Goal: Task Accomplishment & Management: Complete application form

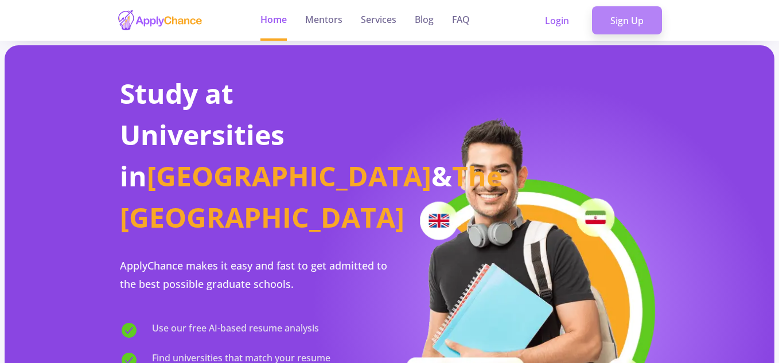
click at [629, 26] on link "Sign Up" at bounding box center [627, 20] width 70 height 29
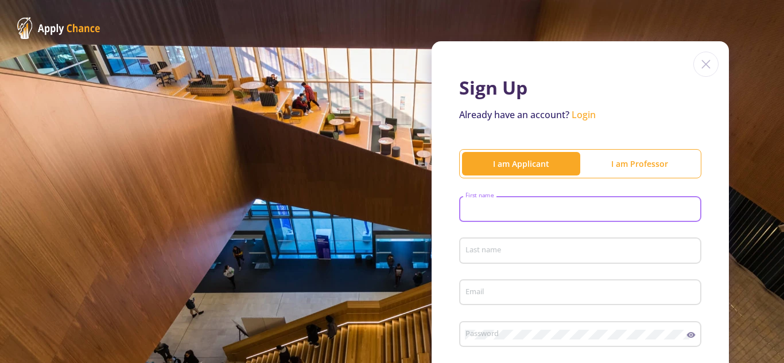
click at [487, 204] on div "First name" at bounding box center [580, 207] width 231 height 30
type input "[PERSON_NAME]"
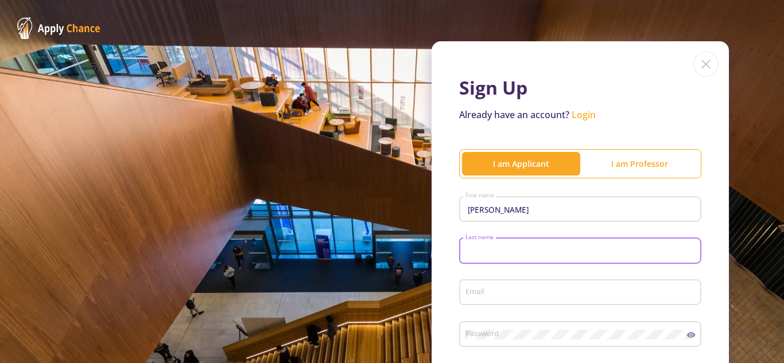
click at [499, 251] on input "Last name" at bounding box center [582, 251] width 234 height 10
type input "Alaei"
click at [488, 288] on input "Email" at bounding box center [582, 293] width 234 height 10
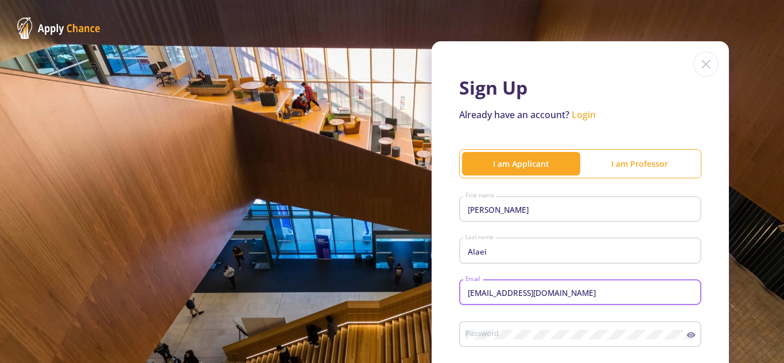
type input "[EMAIL_ADDRESS][DOMAIN_NAME]"
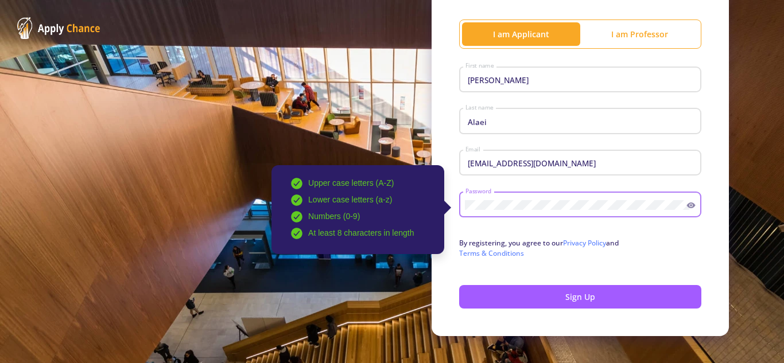
scroll to position [144, 0]
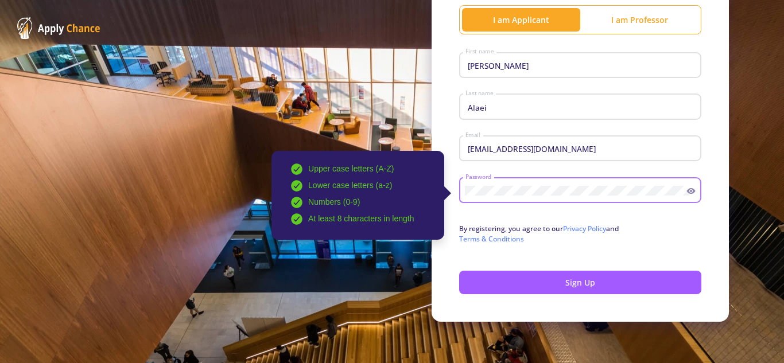
click at [687, 193] on icon at bounding box center [691, 191] width 9 height 6
click at [687, 193] on icon at bounding box center [690, 191] width 6 height 5
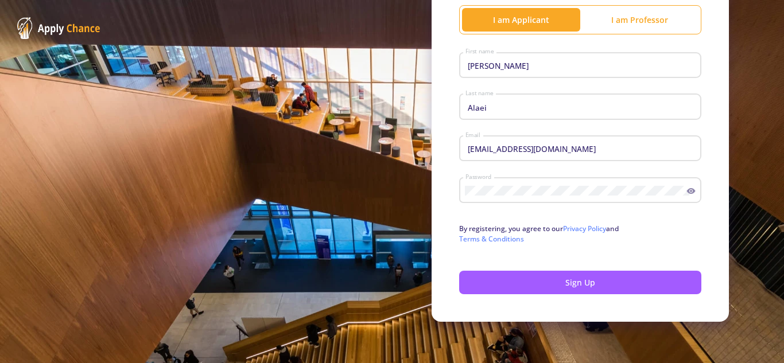
click at [688, 193] on icon at bounding box center [691, 191] width 9 height 6
click at [709, 242] on div "Sign Up Already have an account? Login I am Applicant I am Professor [PERSON_NA…" at bounding box center [580, 109] width 297 height 425
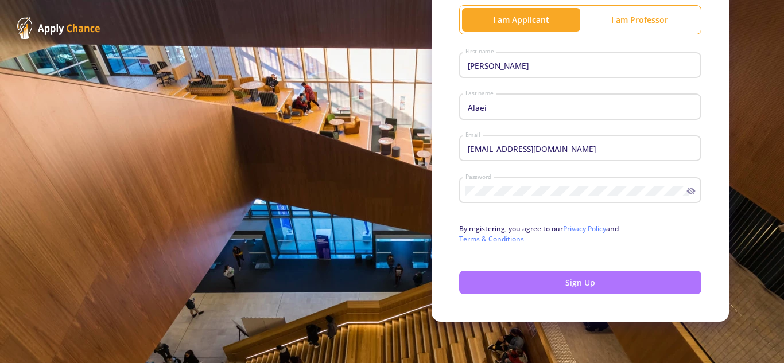
click at [565, 285] on button "Sign Up" at bounding box center [580, 283] width 242 height 24
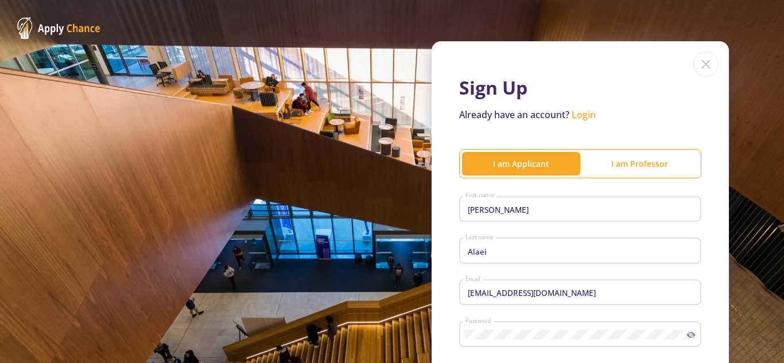
scroll to position [162, 0]
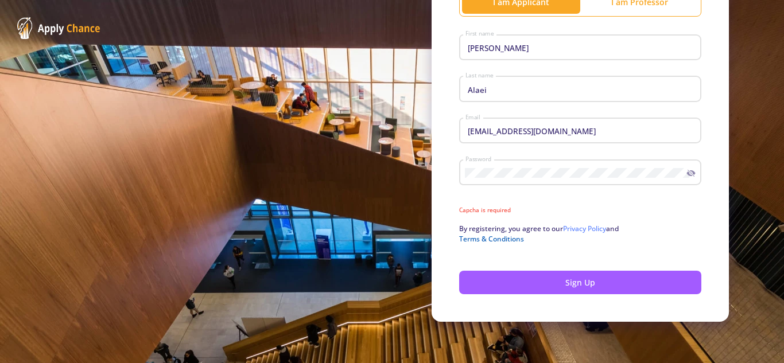
click at [492, 239] on link "Terms & Conditions" at bounding box center [491, 239] width 65 height 10
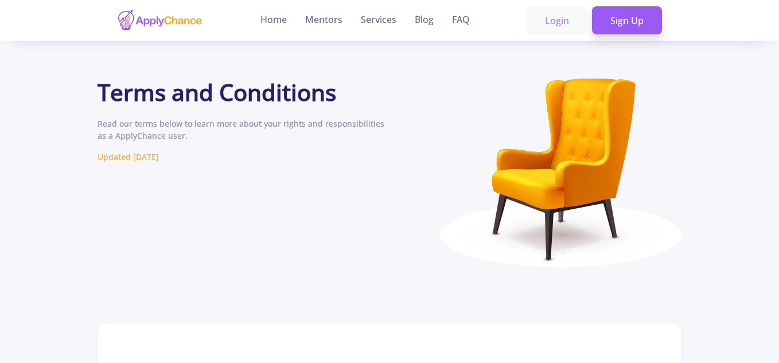
click at [562, 20] on link "Login" at bounding box center [557, 20] width 61 height 29
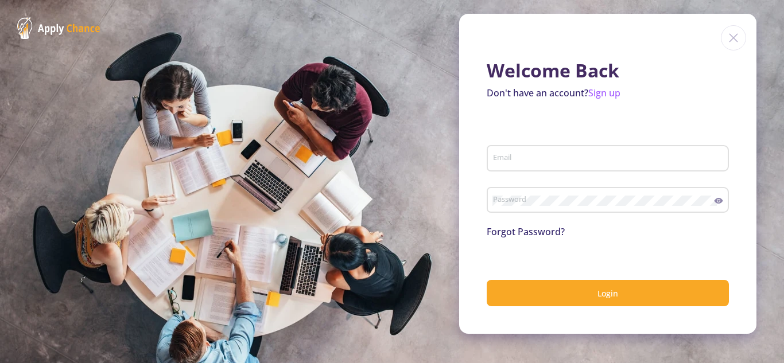
type input "[EMAIL_ADDRESS][DOMAIN_NAME]"
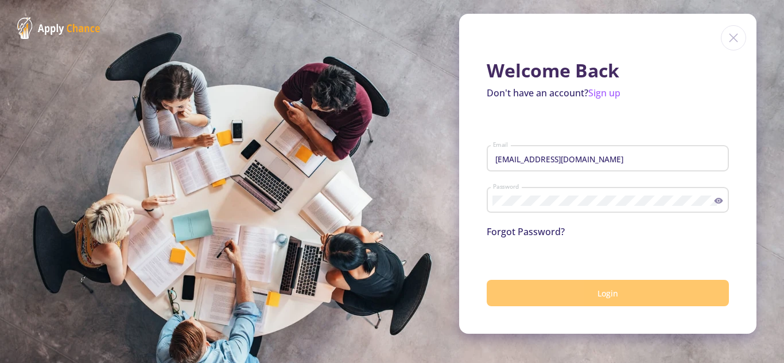
click at [611, 294] on span "Login" at bounding box center [607, 293] width 21 height 11
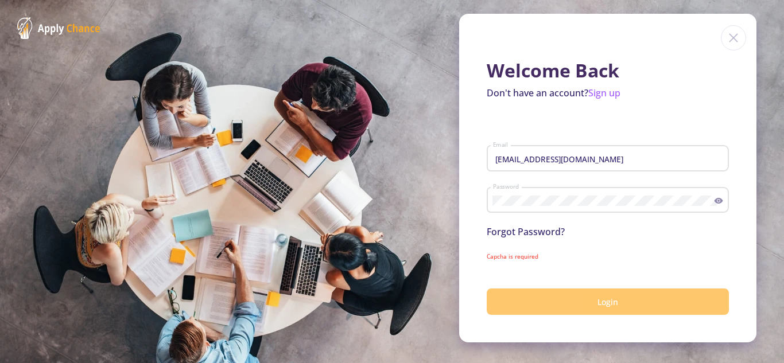
click at [585, 295] on button "Login" at bounding box center [608, 302] width 242 height 27
click at [585, 293] on button "Login" at bounding box center [608, 302] width 242 height 27
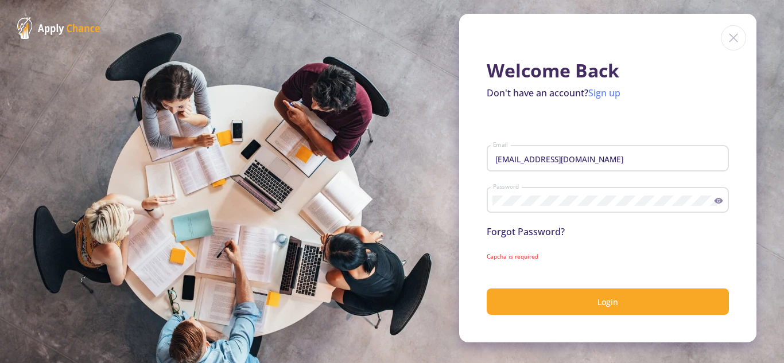
click at [606, 94] on link "Sign up" at bounding box center [604, 93] width 32 height 13
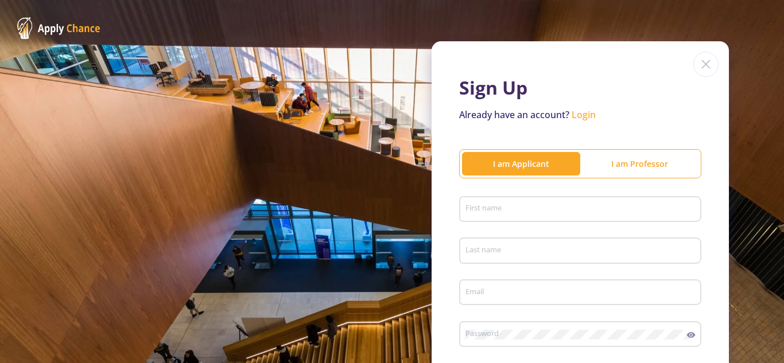
type input "[EMAIL_ADDRESS][DOMAIN_NAME]"
click at [549, 201] on div "First name" at bounding box center [580, 207] width 231 height 30
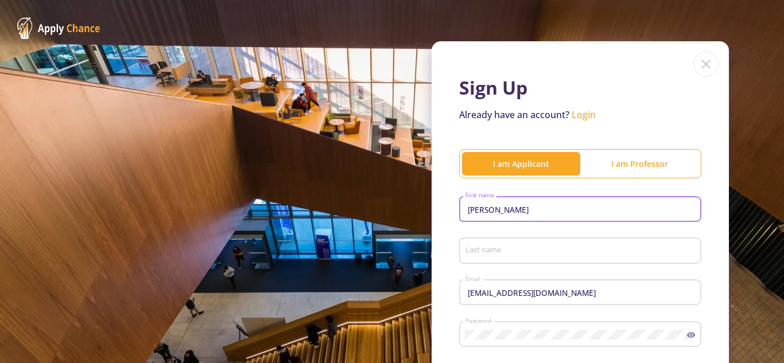
type input "[PERSON_NAME]"
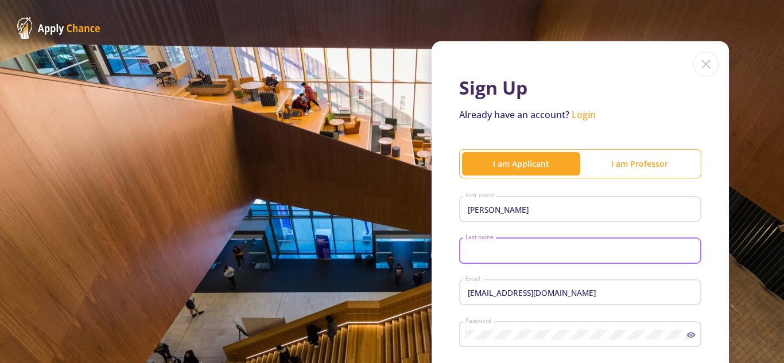
click at [504, 254] on input "Last name" at bounding box center [582, 251] width 234 height 10
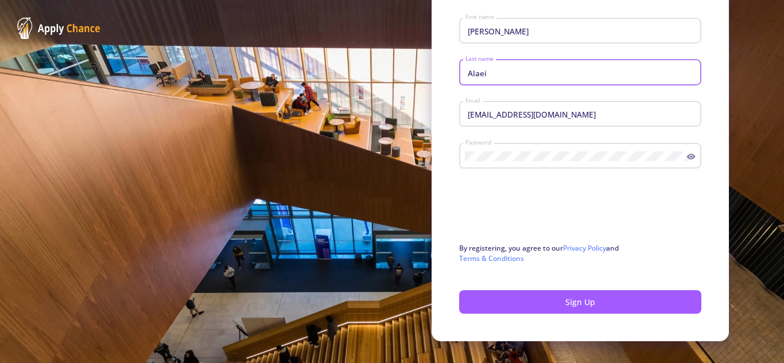
scroll to position [198, 0]
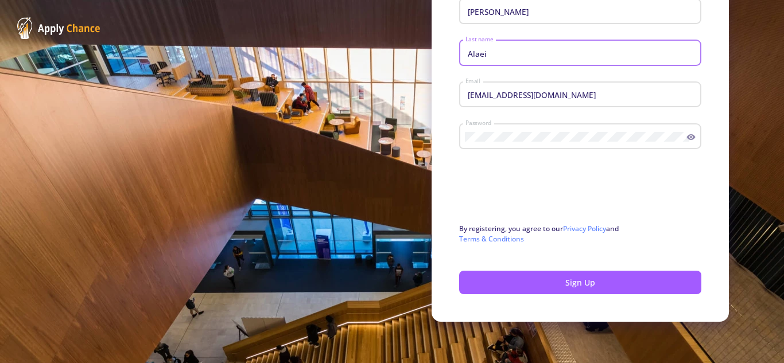
type input "Alaei"
click at [690, 138] on circle at bounding box center [691, 137] width 2 height 2
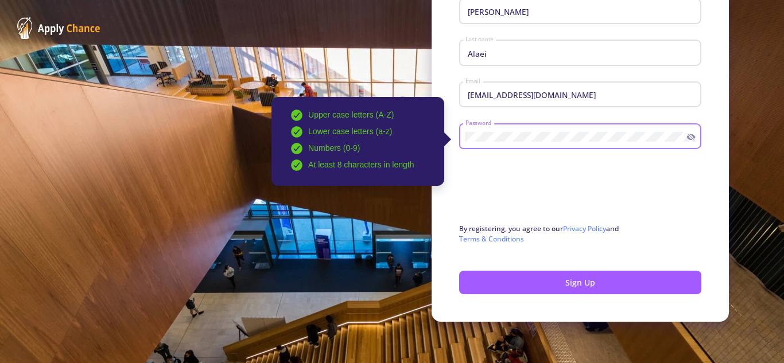
click at [687, 138] on icon at bounding box center [690, 137] width 9 height 9
click at [690, 138] on circle at bounding box center [691, 137] width 2 height 2
click at [687, 138] on icon at bounding box center [690, 137] width 9 height 9
click at [690, 138] on circle at bounding box center [691, 137] width 2 height 2
click at [686, 188] on div at bounding box center [580, 192] width 242 height 45
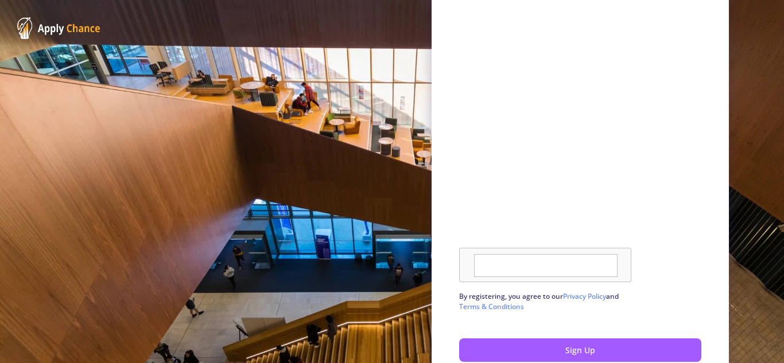
scroll to position [340, 0]
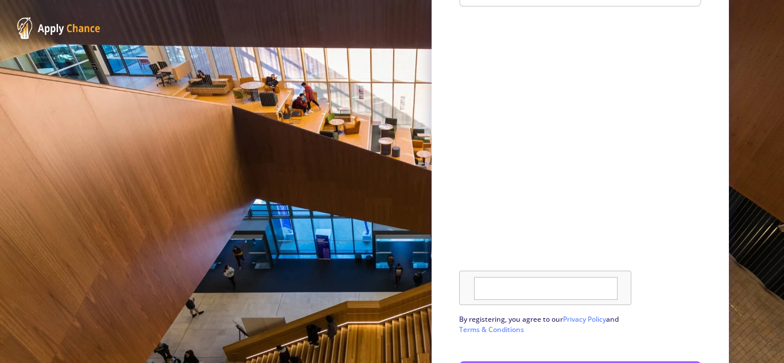
click at [539, 287] on textarea at bounding box center [545, 288] width 143 height 23
click at [572, 300] on textarea at bounding box center [545, 288] width 143 height 23
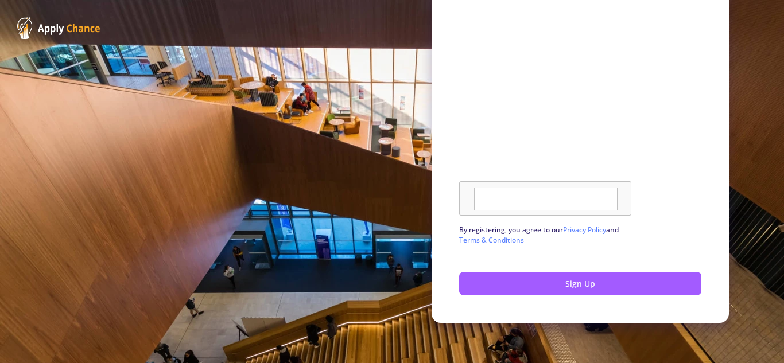
scroll to position [431, 0]
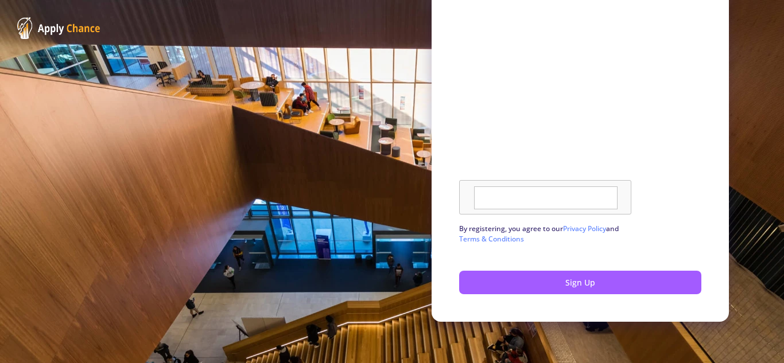
click at [553, 203] on textarea at bounding box center [545, 198] width 143 height 23
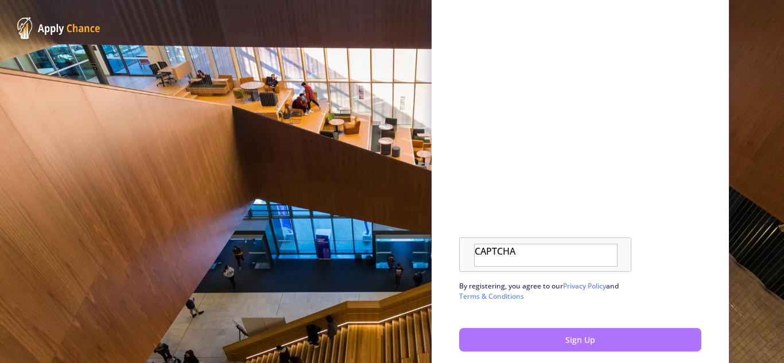
click at [577, 341] on button "Sign Up" at bounding box center [580, 340] width 242 height 24
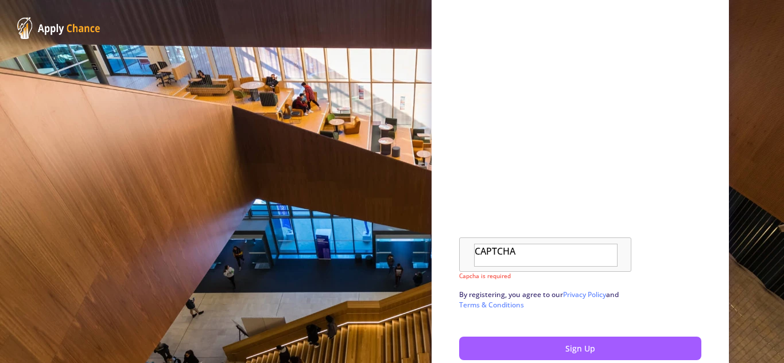
drag, startPoint x: 488, startPoint y: 254, endPoint x: 643, endPoint y: 188, distance: 168.4
click at [643, 188] on div "CAPTCHA" at bounding box center [580, 133] width 242 height 278
click at [558, 250] on textarea "CAPTCHA" at bounding box center [545, 255] width 143 height 23
type textarea "C"
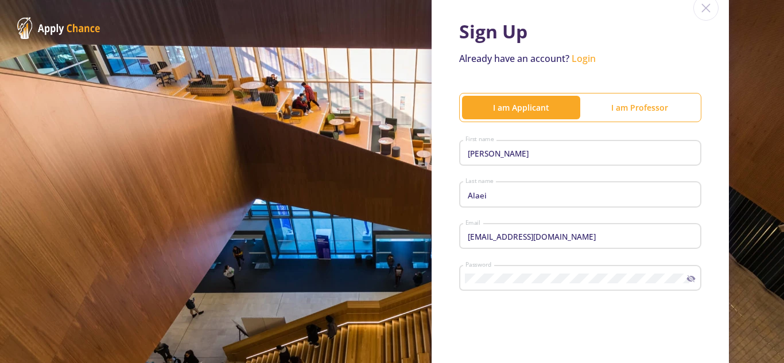
scroll to position [57, 0]
click at [618, 112] on div "I am Professor" at bounding box center [639, 106] width 118 height 12
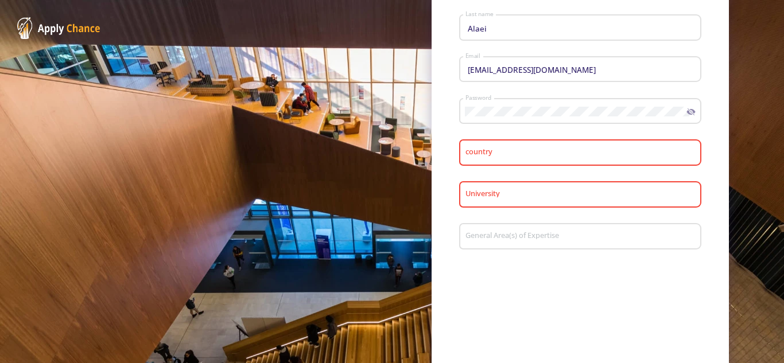
scroll to position [287, 0]
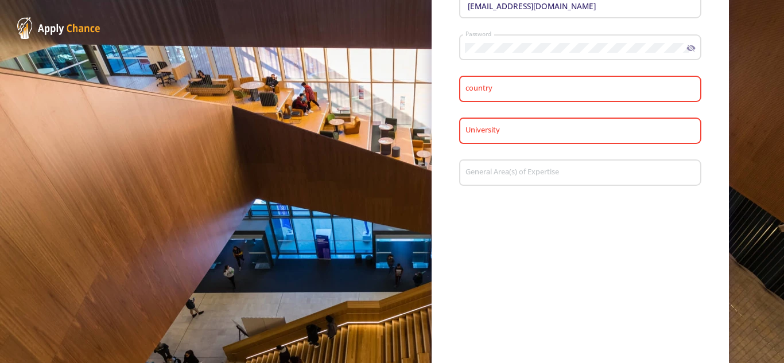
click at [525, 87] on input "country" at bounding box center [582, 89] width 234 height 10
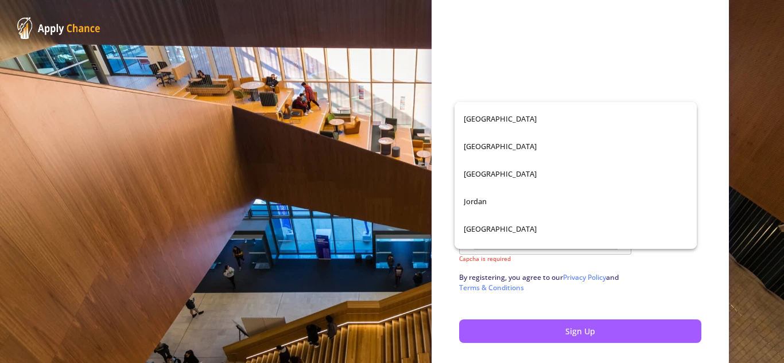
scroll to position [2362, 0]
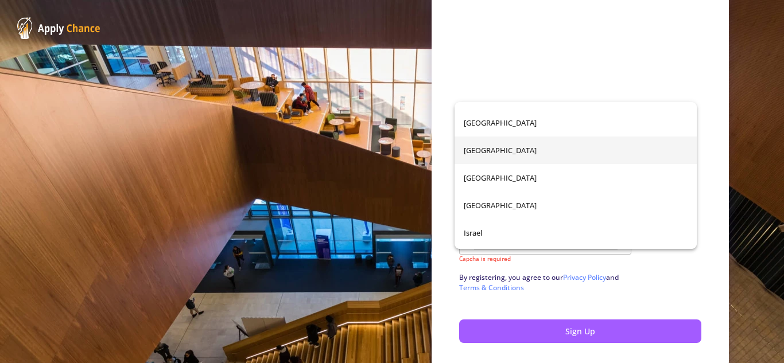
click at [485, 154] on span "[GEOGRAPHIC_DATA]" at bounding box center [576, 151] width 224 height 28
type input "[GEOGRAPHIC_DATA]"
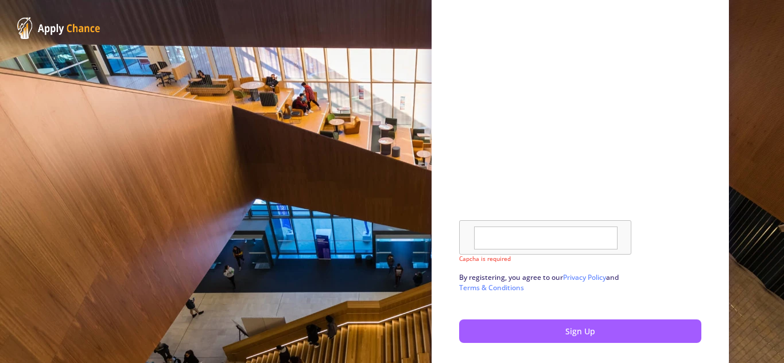
scroll to position [195, 0]
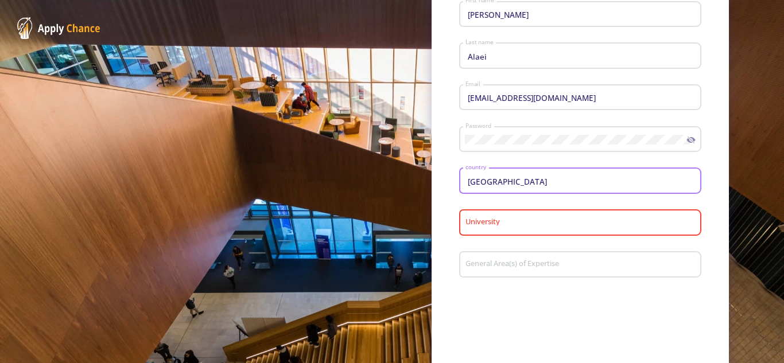
click at [491, 223] on input "University" at bounding box center [582, 223] width 234 height 10
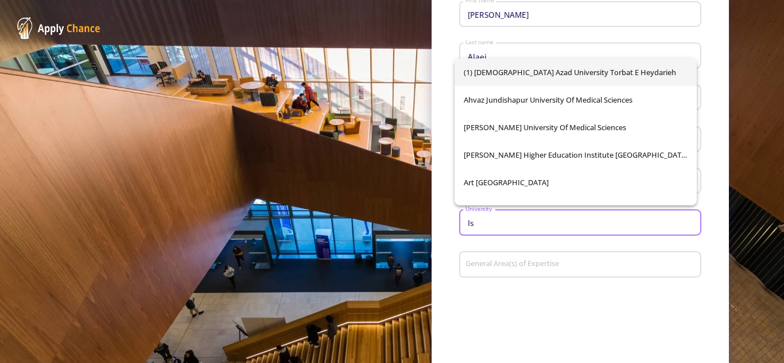
type input "I"
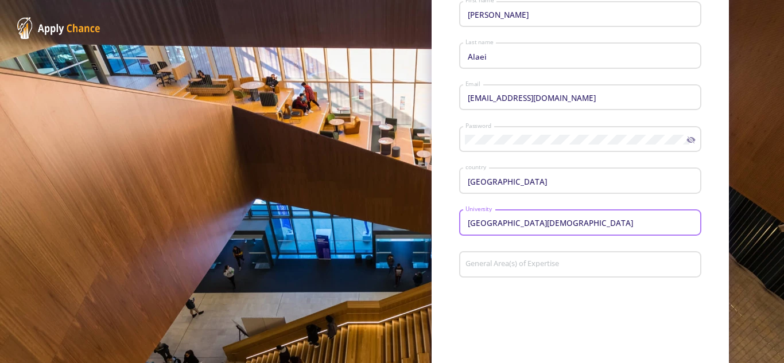
type input "[GEOGRAPHIC_DATA][DEMOGRAPHIC_DATA]"
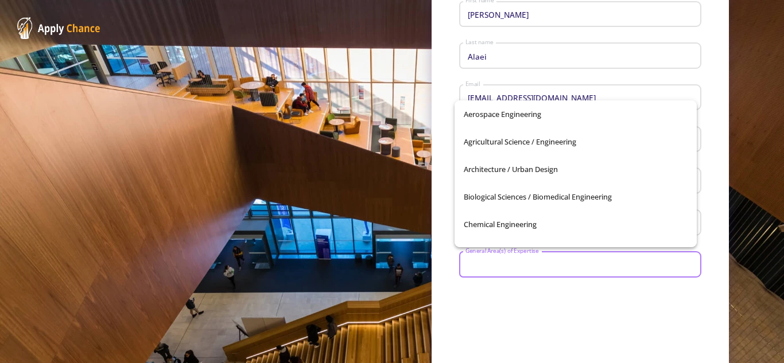
click at [523, 270] on body "Sign Up Already have an account? Login I am Applicant I am Professor [PERSON_NA…" at bounding box center [392, 181] width 784 height 363
click at [517, 227] on span "Chemical Engineering" at bounding box center [576, 225] width 224 height 28
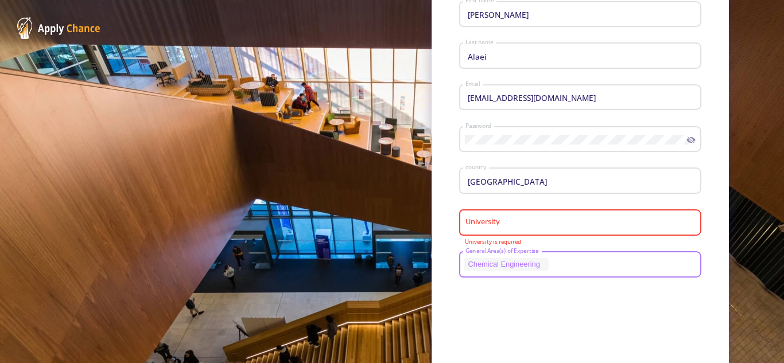
click at [517, 227] on input "University" at bounding box center [582, 223] width 234 height 10
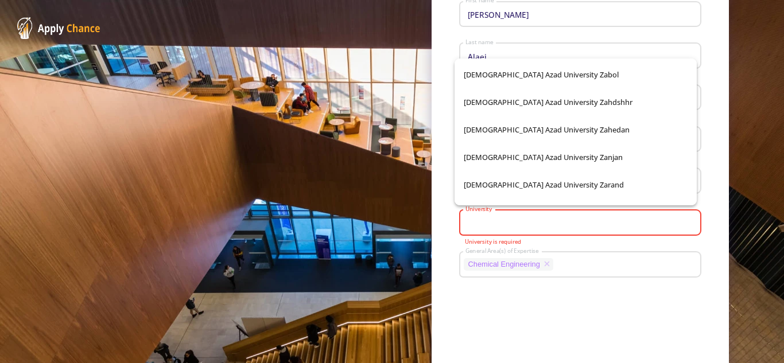
scroll to position [12436, 0]
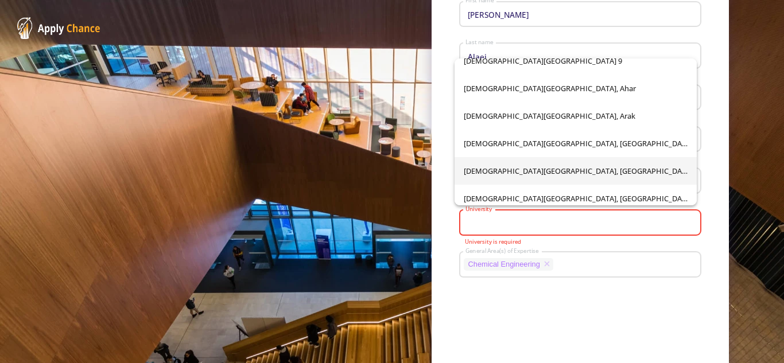
click at [556, 172] on span "[DEMOGRAPHIC_DATA][GEOGRAPHIC_DATA], [GEOGRAPHIC_DATA]" at bounding box center [576, 171] width 224 height 28
type input "[DEMOGRAPHIC_DATA][GEOGRAPHIC_DATA], [GEOGRAPHIC_DATA]"
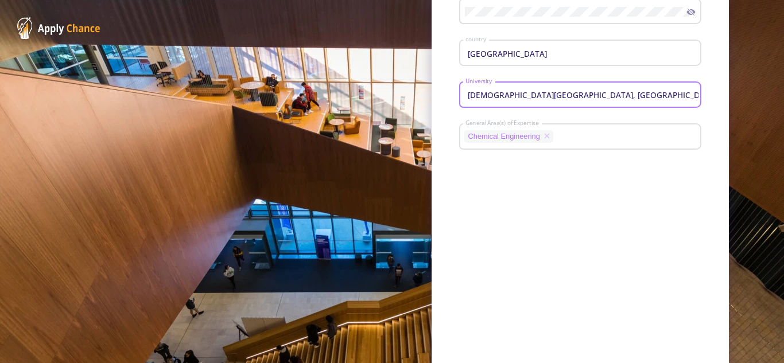
scroll to position [333, 0]
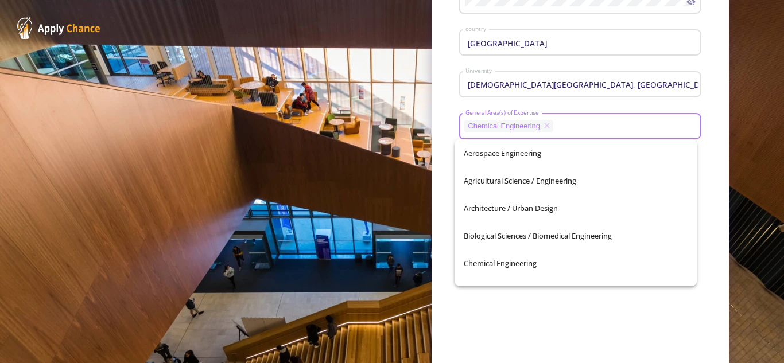
click at [557, 126] on input "General Area(s) of Expertise" at bounding box center [626, 127] width 139 height 10
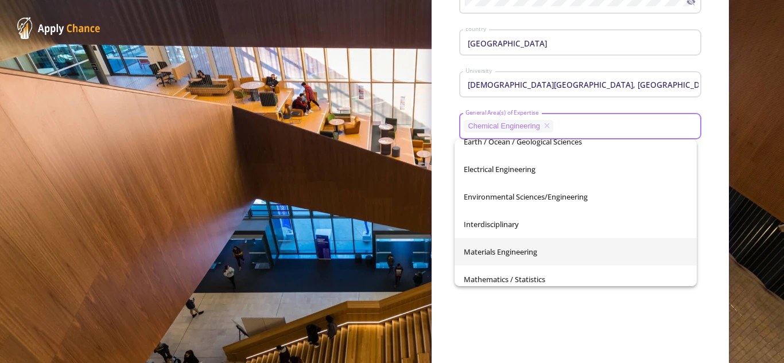
click at [511, 259] on span "Materials Engineering" at bounding box center [576, 252] width 224 height 28
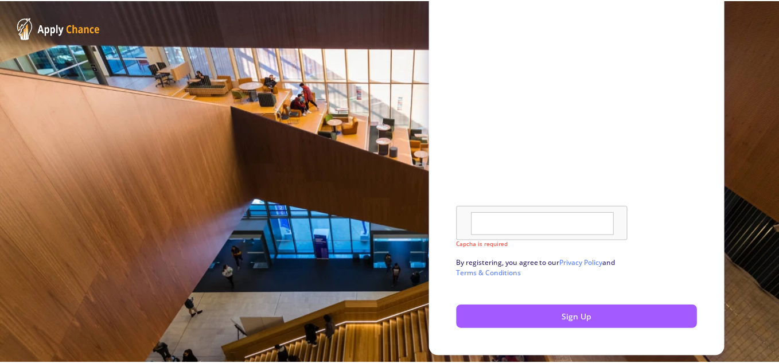
scroll to position [579, 0]
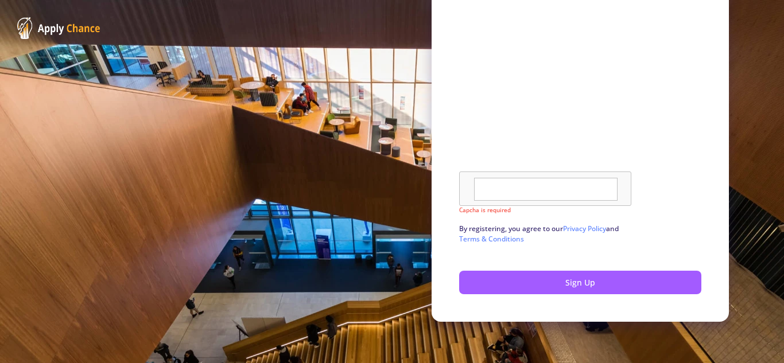
click at [480, 192] on textarea at bounding box center [545, 189] width 143 height 23
click at [460, 187] on div at bounding box center [545, 189] width 172 height 34
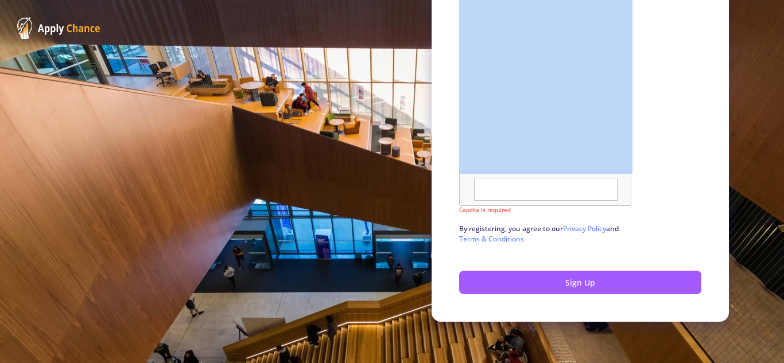
click at [460, 187] on div at bounding box center [545, 189] width 172 height 34
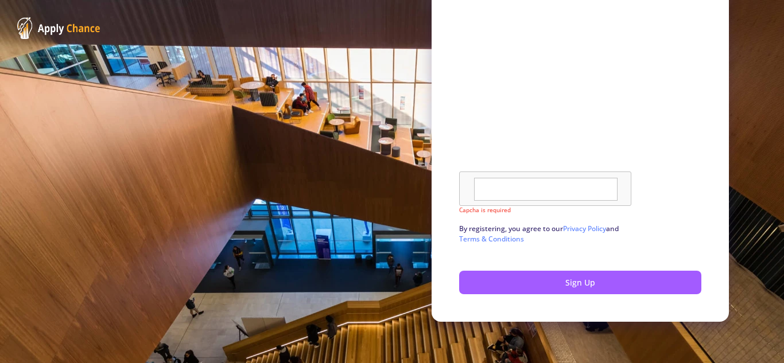
click at [465, 213] on mat-error "Capcha is required" at bounding box center [580, 210] width 242 height 9
click at [574, 228] on link "Privacy Policy" at bounding box center [584, 229] width 43 height 10
